Goal: Transaction & Acquisition: Download file/media

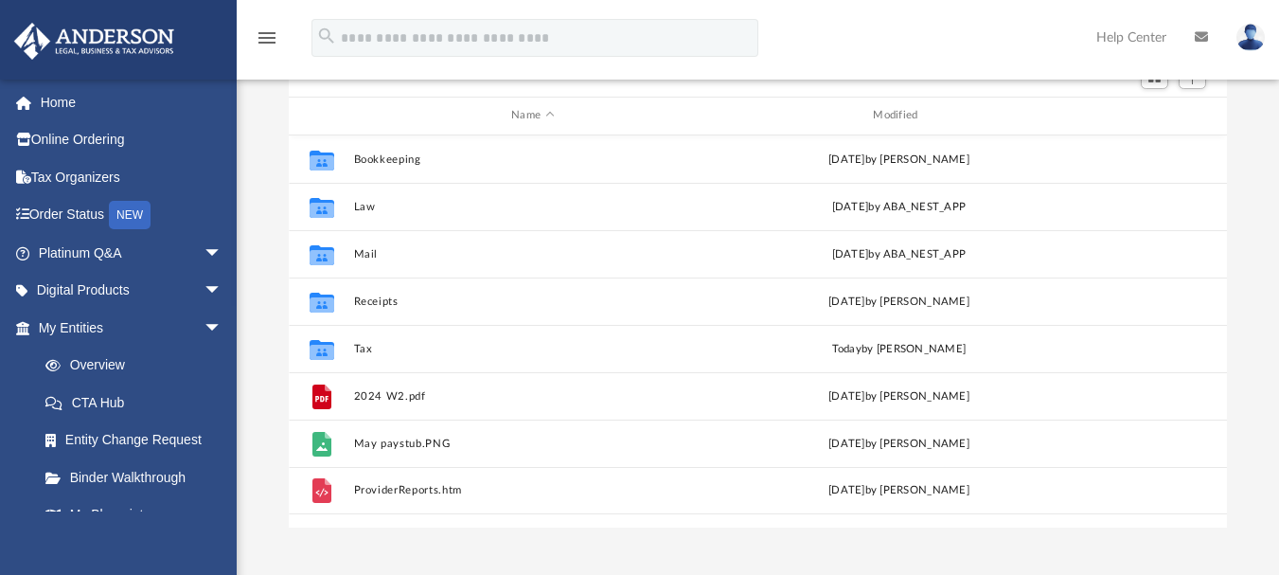
scroll to position [189, 0]
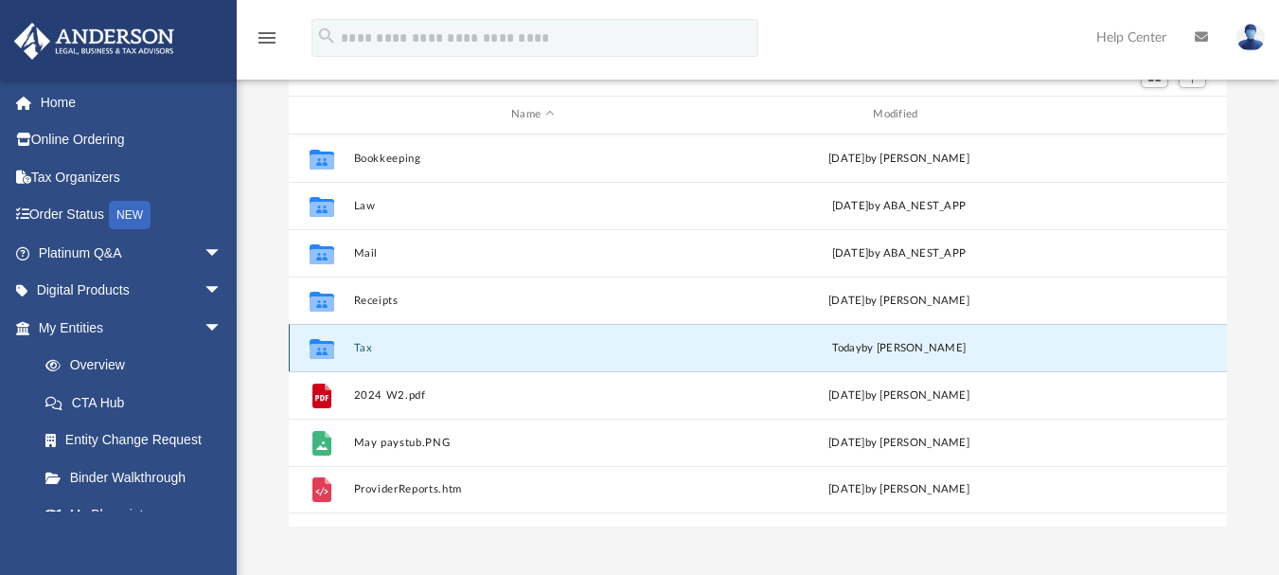
click at [359, 343] on button "Tax" at bounding box center [533, 347] width 358 height 12
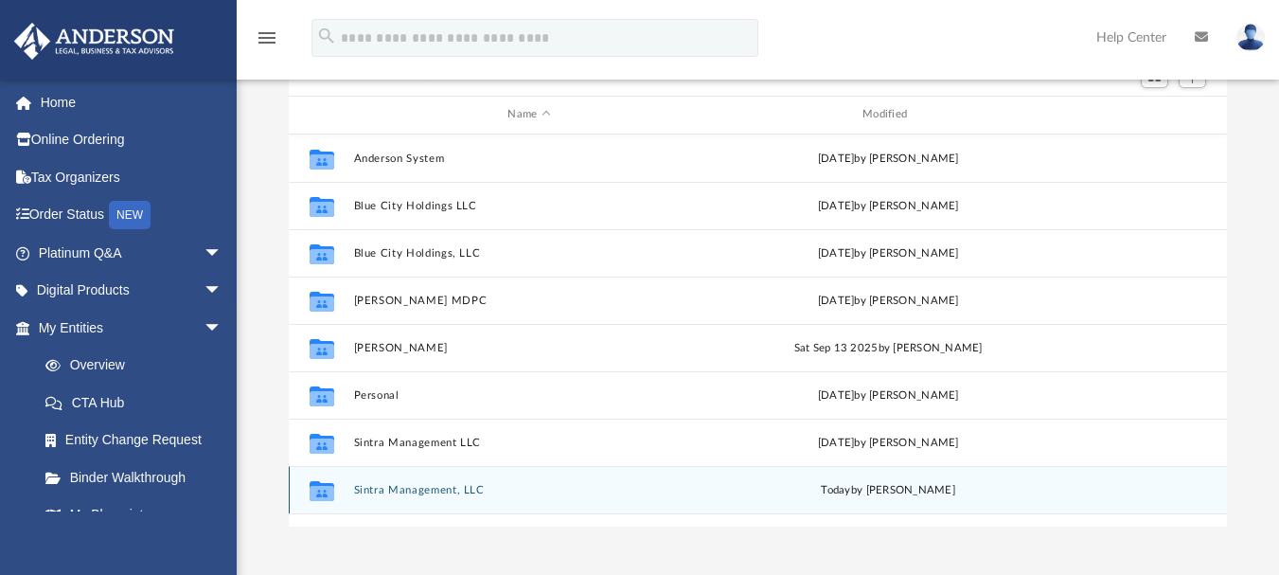
click at [365, 491] on button "Sintra Management, LLC" at bounding box center [529, 489] width 351 height 12
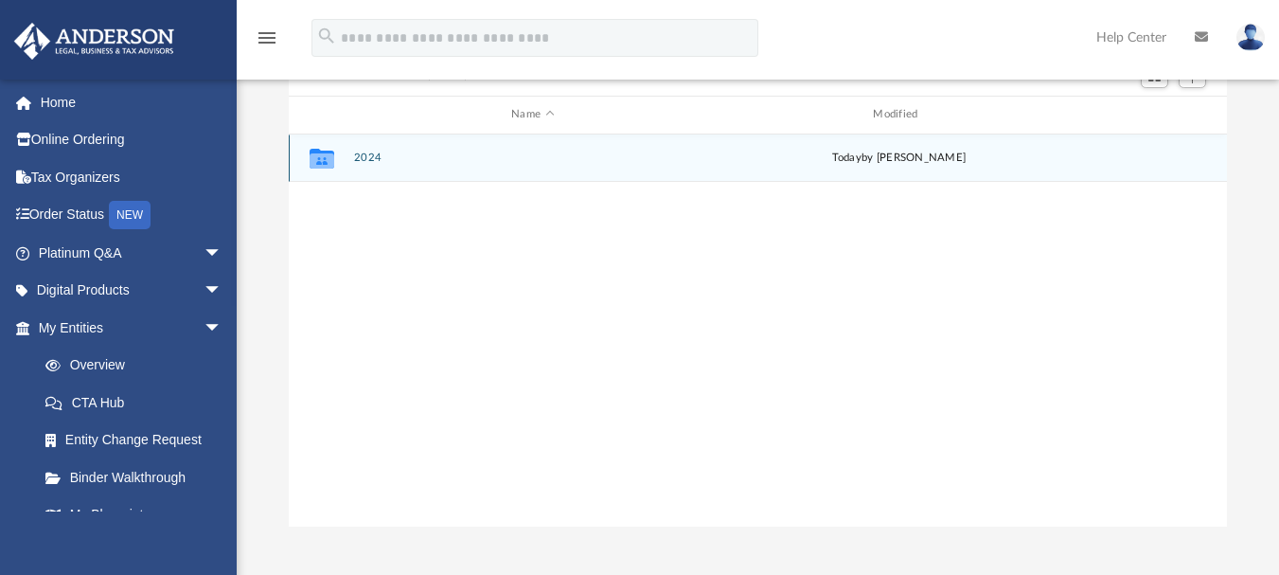
click at [365, 159] on button "2024" at bounding box center [533, 157] width 358 height 12
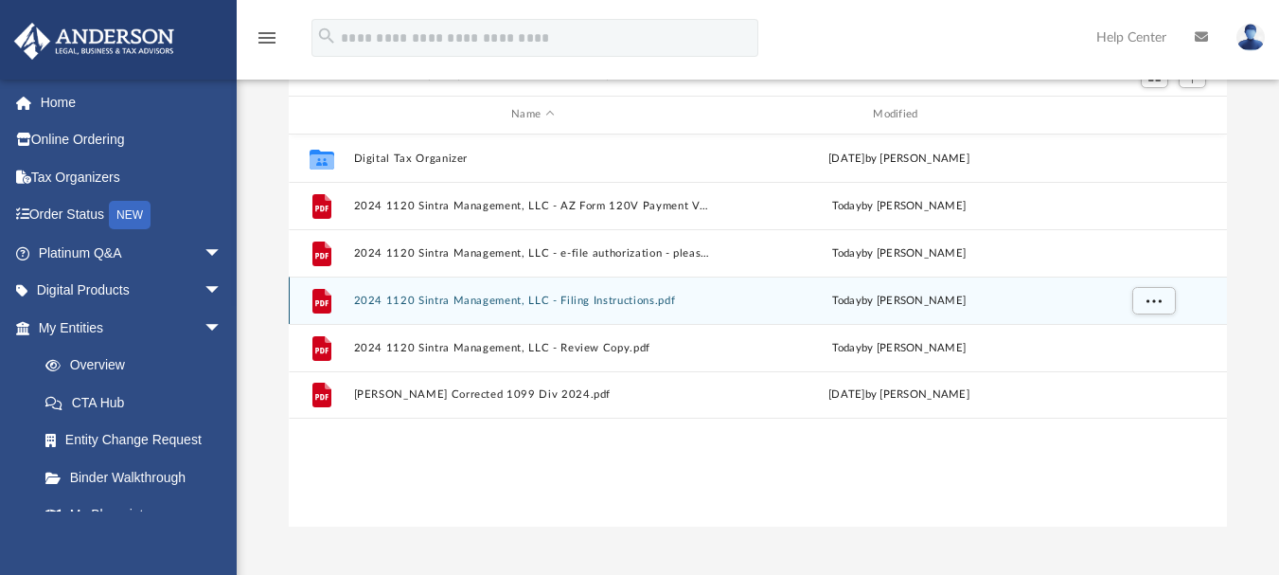
click at [353, 293] on div "File 2024 1120 Sintra Management, LLC - Filing Instructions.pdf [DATE] by [PERS…" at bounding box center [758, 299] width 938 height 47
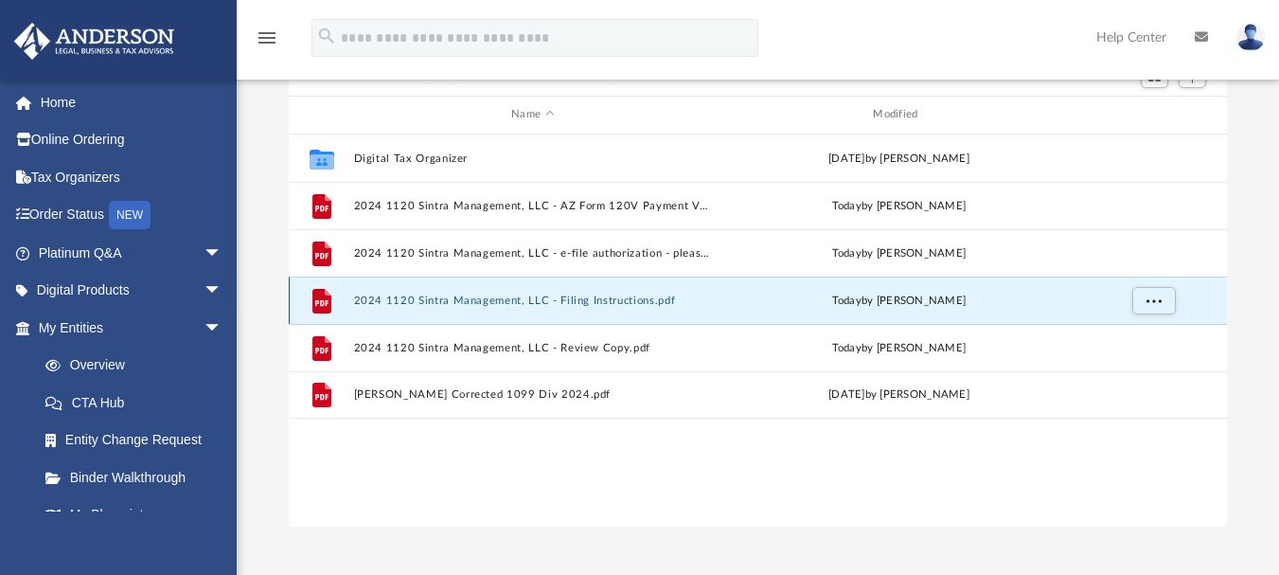
click at [364, 303] on button "2024 1120 Sintra Management, LLC - Filing Instructions.pdf" at bounding box center [533, 299] width 358 height 12
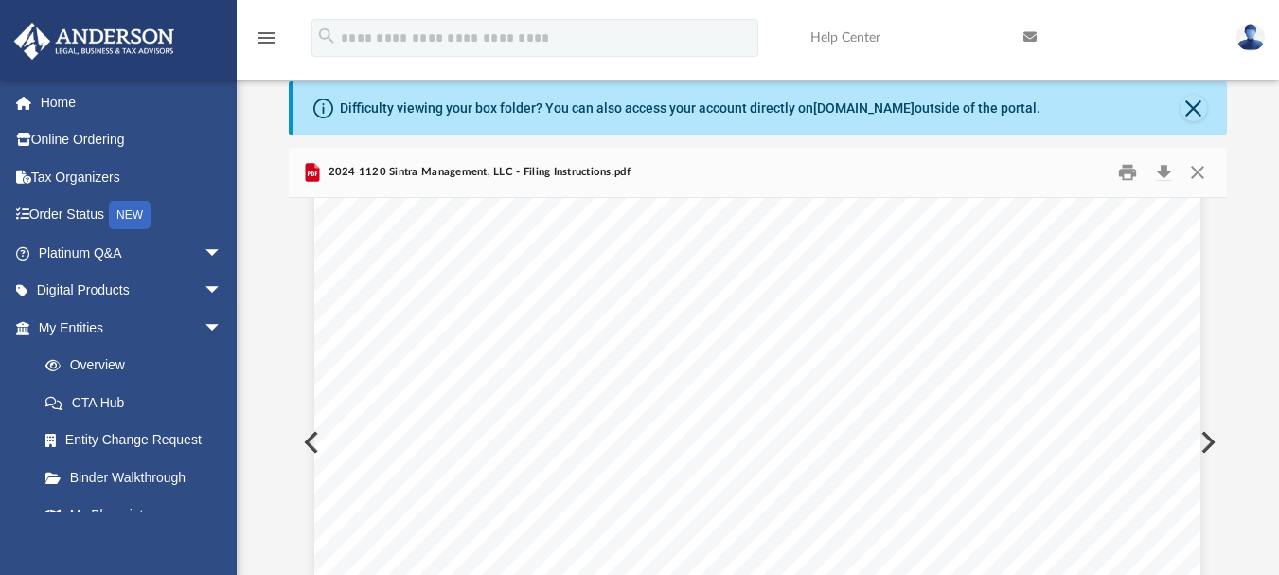
scroll to position [0, 0]
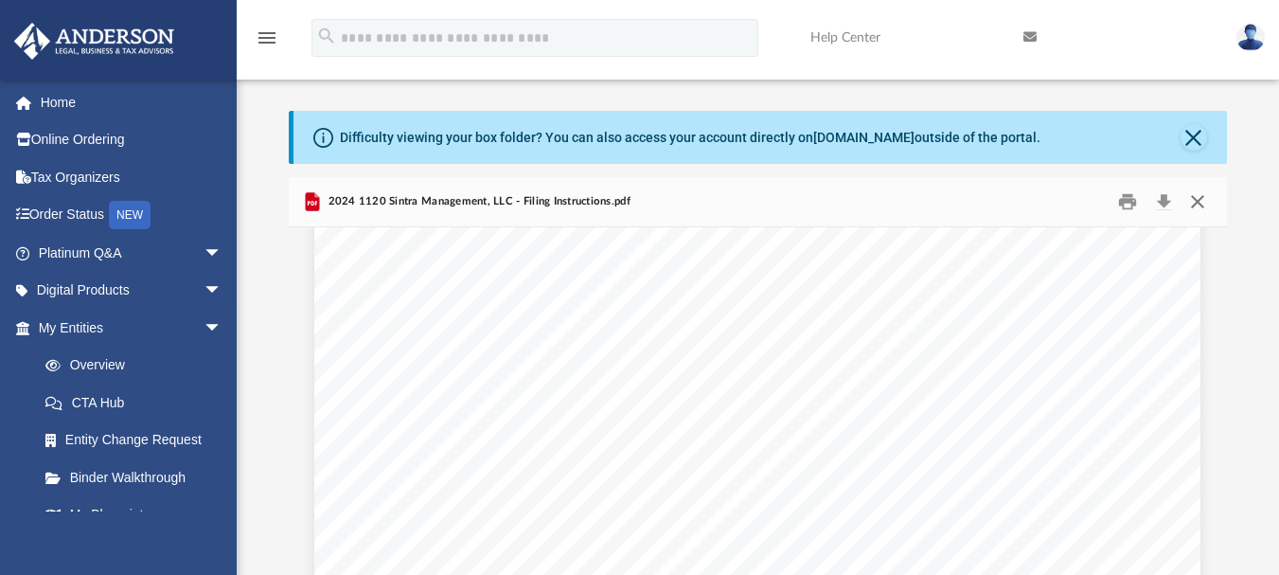
click at [1194, 204] on button "Close" at bounding box center [1197, 200] width 34 height 29
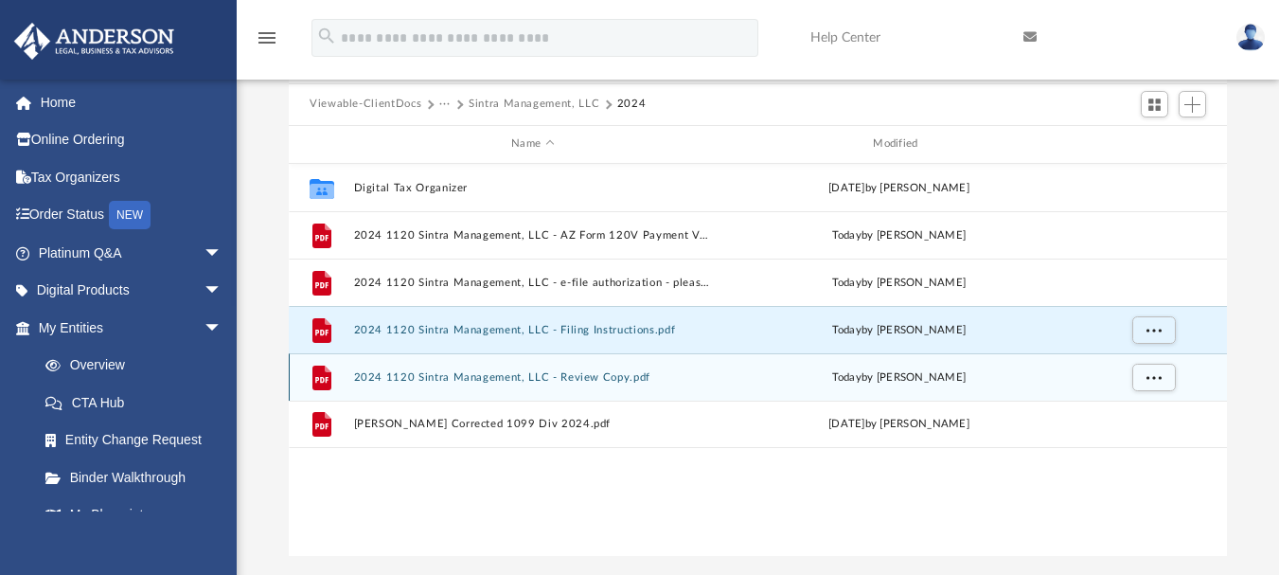
scroll to position [189, 0]
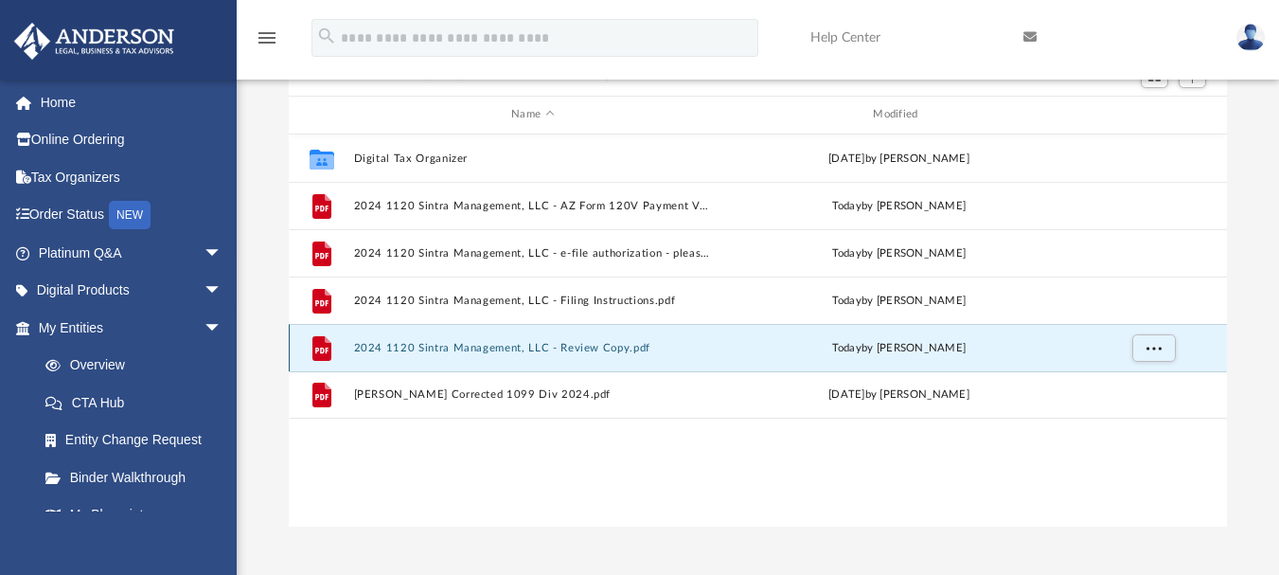
click at [540, 352] on button "2024 1120 Sintra Management, LLC - Review Copy.pdf" at bounding box center [533, 347] width 358 height 12
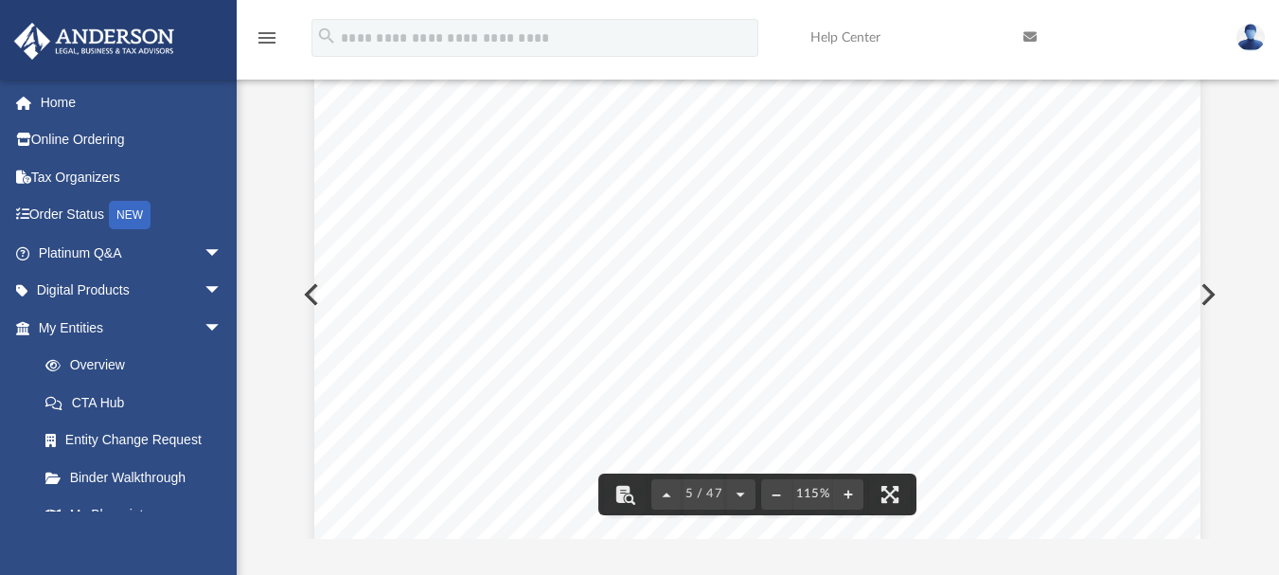
scroll to position [5112, 0]
click at [671, 490] on button "File preview" at bounding box center [667, 494] width 30 height 42
click at [664, 496] on button "File preview" at bounding box center [667, 494] width 30 height 42
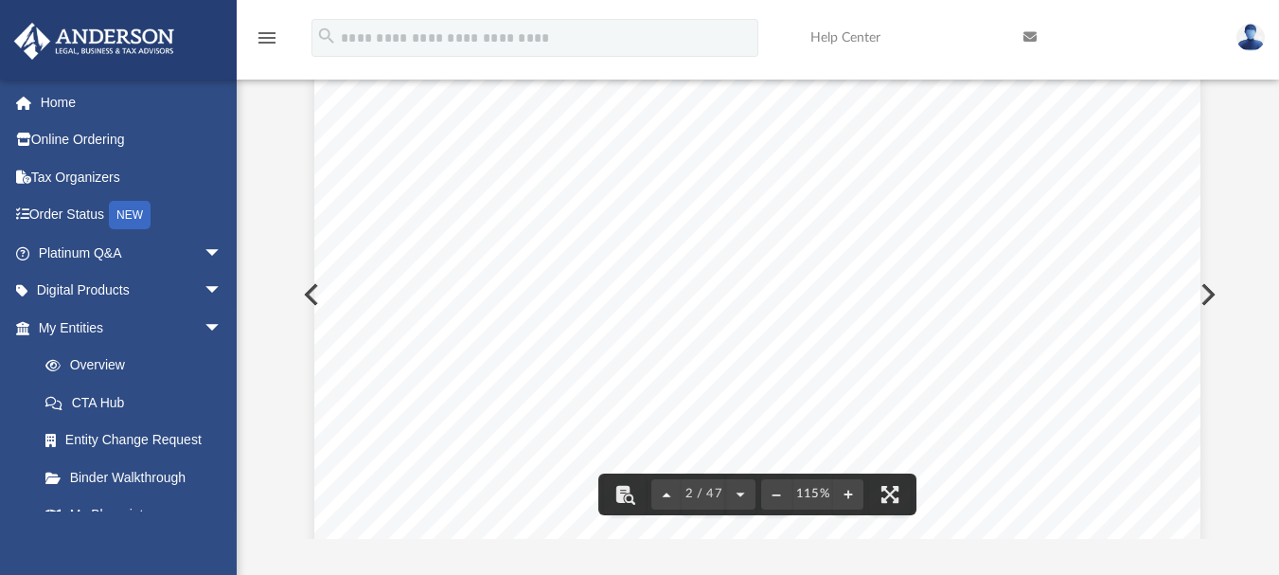
scroll to position [1175, 0]
click at [664, 496] on button "File preview" at bounding box center [667, 494] width 30 height 42
click at [664, 496] on div "1 / 47" at bounding box center [704, 494] width 104 height 30
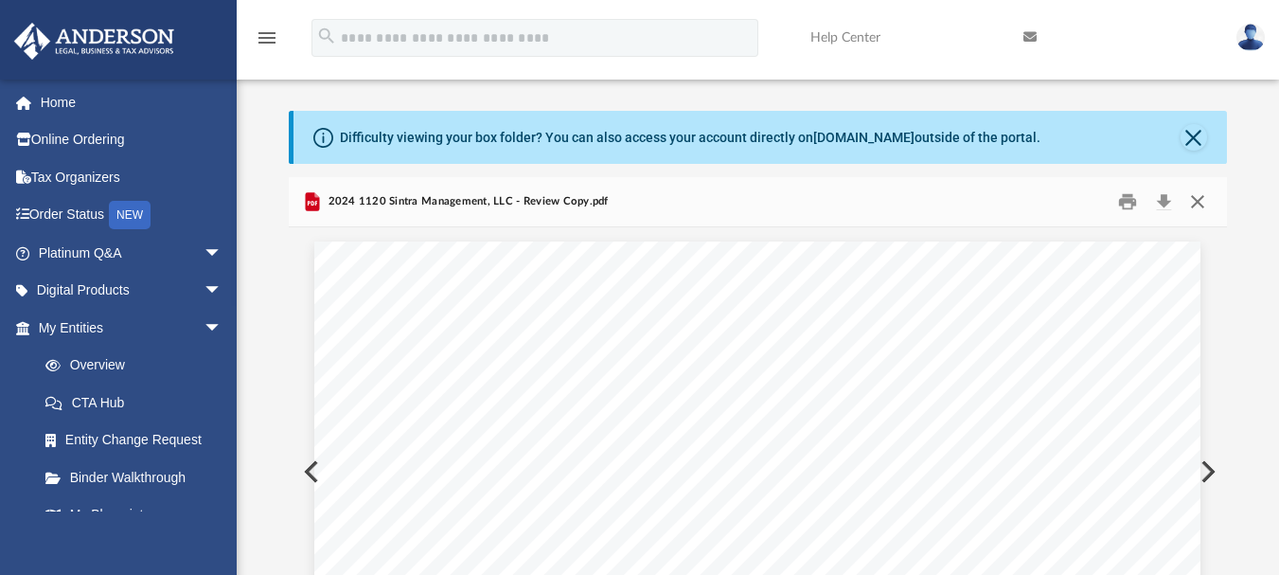
click at [1195, 204] on button "Close" at bounding box center [1197, 200] width 34 height 29
